Goal: Task Accomplishment & Management: Manage account settings

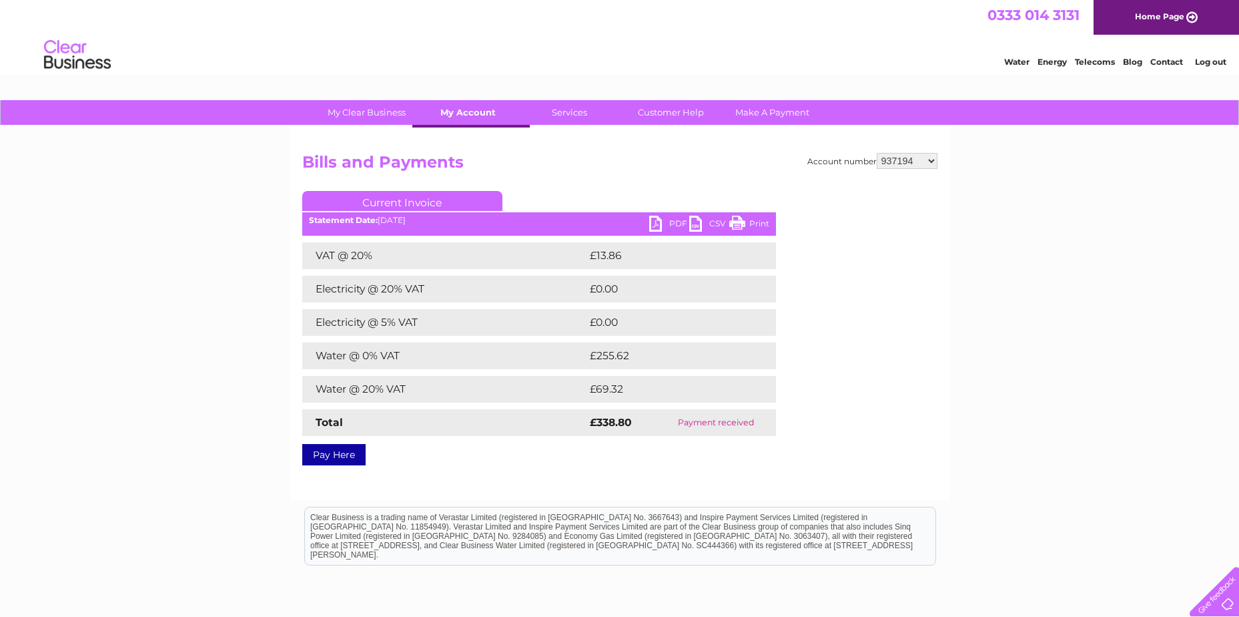
click at [480, 111] on link "My Account" at bounding box center [468, 112] width 110 height 25
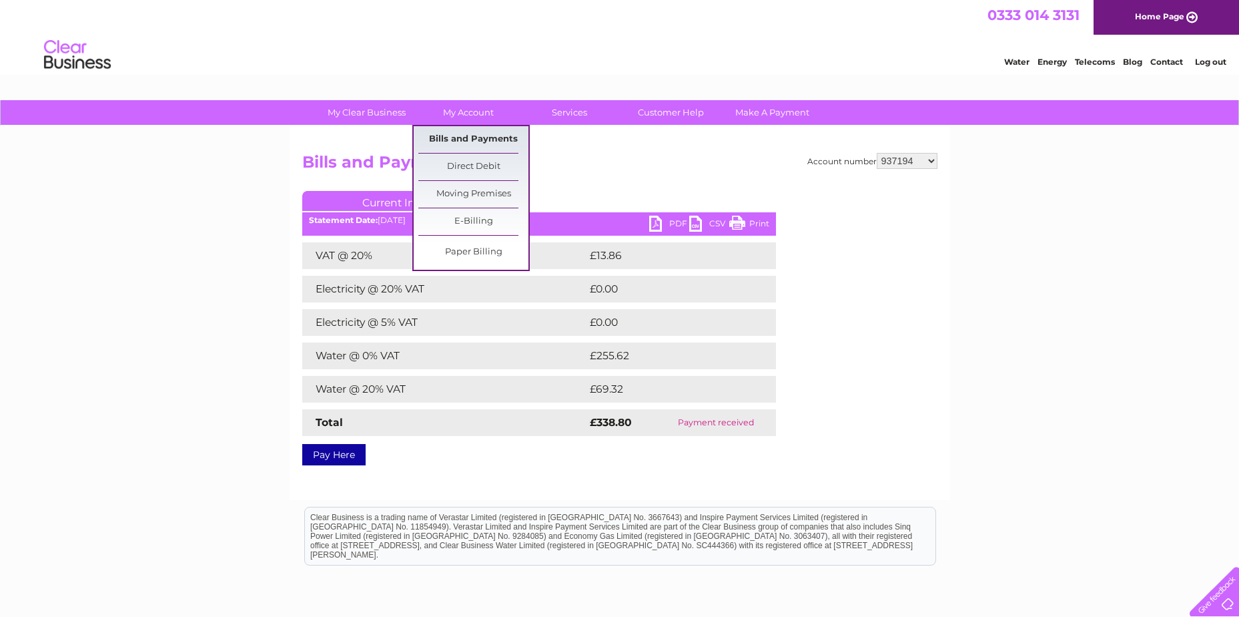
click at [480, 135] on link "Bills and Payments" at bounding box center [473, 139] width 110 height 27
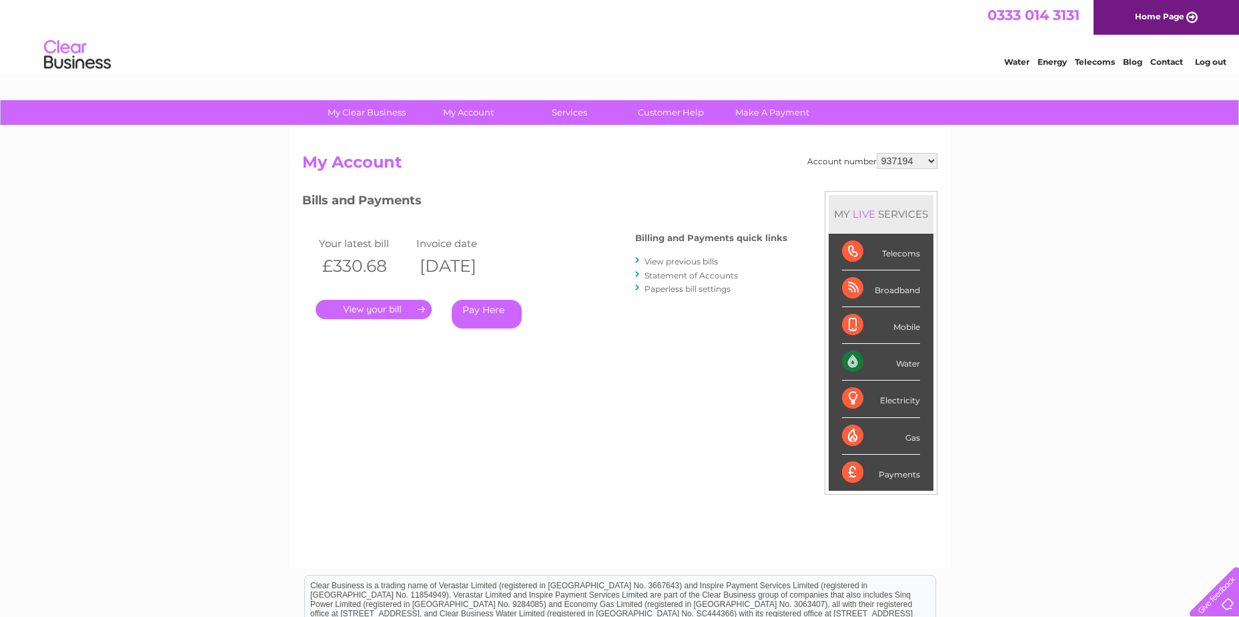
click at [692, 262] on link "View previous bills" at bounding box center [681, 261] width 73 height 10
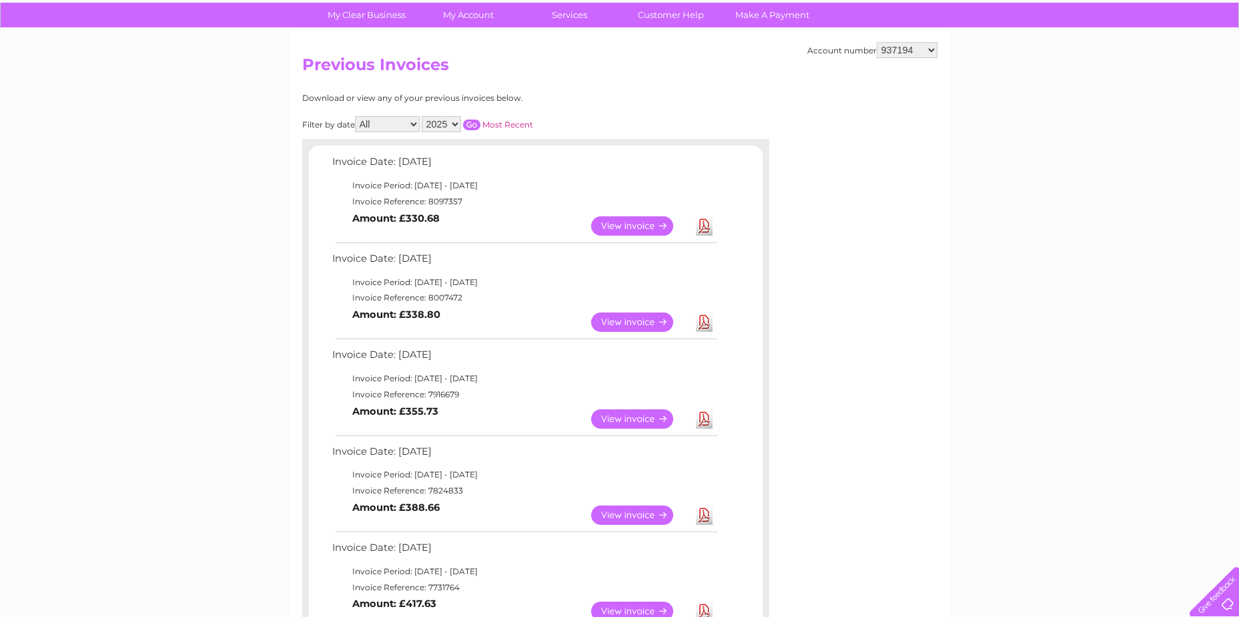
scroll to position [133, 0]
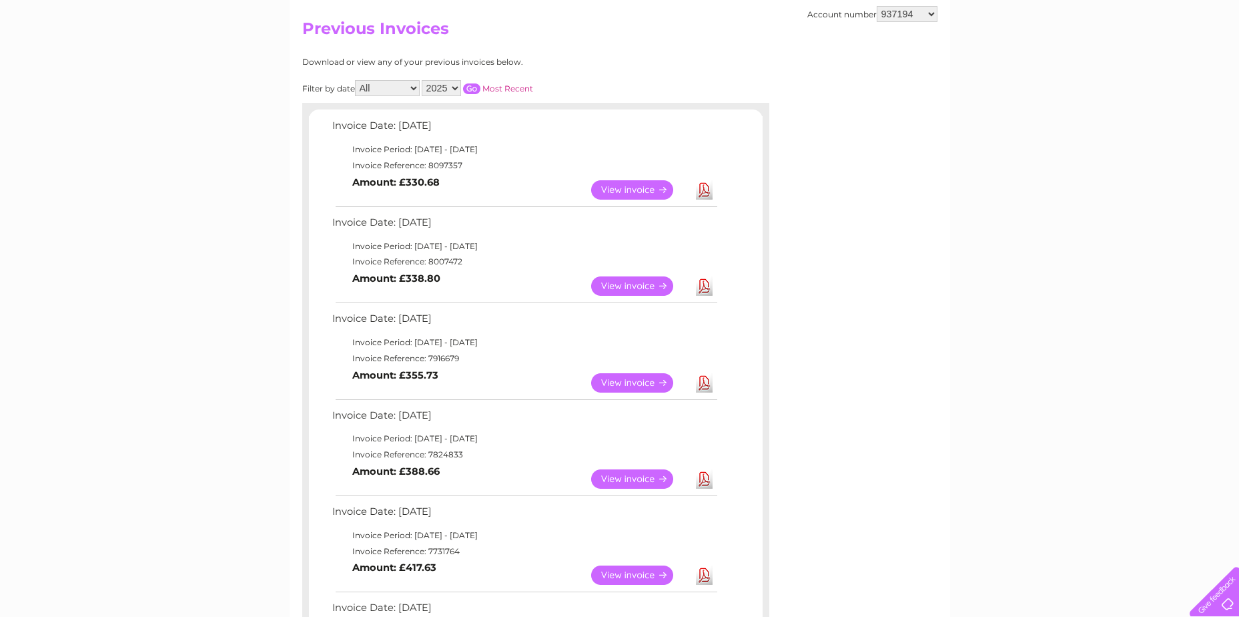
click at [636, 476] on link "View" at bounding box center [640, 478] width 98 height 19
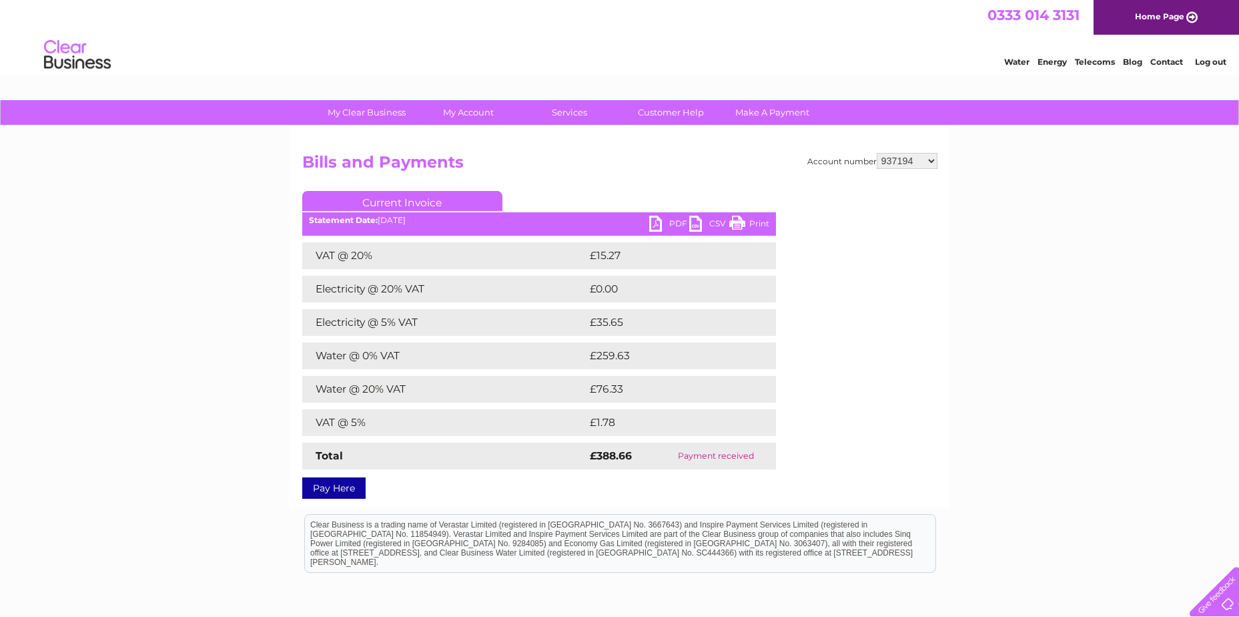
click at [667, 224] on link "PDF" at bounding box center [669, 225] width 40 height 19
click at [108, 182] on div "My Clear Business Login Details My Details My Preferences Link Account My Accou…" at bounding box center [619, 417] width 1239 height 635
